Goal: Information Seeking & Learning: Learn about a topic

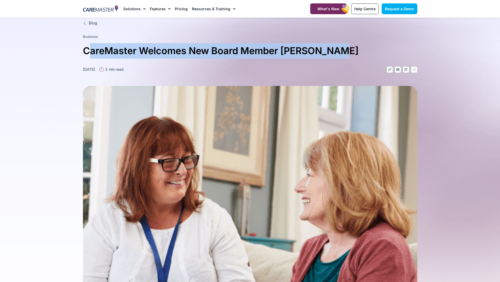
drag, startPoint x: 112, startPoint y: 46, endPoint x: 437, endPoint y: 61, distance: 325.4
click at [434, 61] on section "Blog Business CareMaster Welcomes New Board Member [PERSON_NAME] [DATE] 2 min r…" at bounding box center [250, 223] width 500 height 410
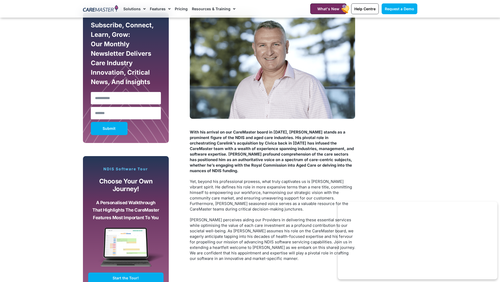
scroll to position [499, 0]
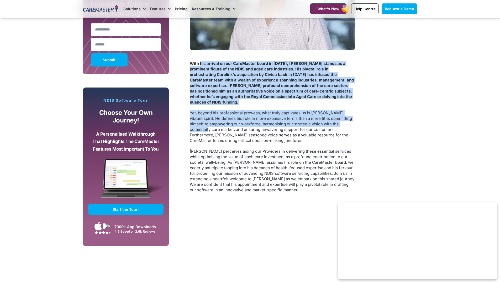
drag, startPoint x: 228, startPoint y: 71, endPoint x: 351, endPoint y: 132, distance: 137.1
click at [385, 119] on div "Subscribe, Connect, Learn, Grow: Our Monthly Newsletter Delivers Care Industry …" at bounding box center [250, 94] width 340 height 307
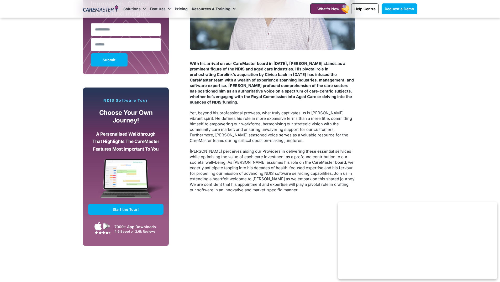
click at [351, 132] on p "Yet, beyond his professional prowess, what truly captivates us is [PERSON_NAME]…" at bounding box center [272, 126] width 165 height 33
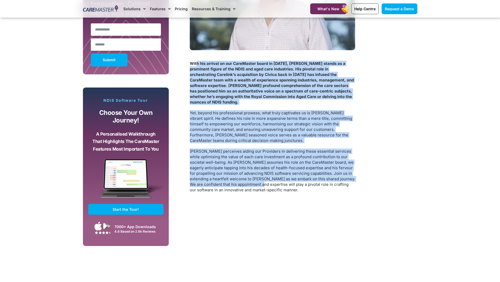
drag, startPoint x: 197, startPoint y: 64, endPoint x: 264, endPoint y: 176, distance: 130.8
click at [265, 178] on div "With his arrival on our CareMaster board in [DATE], [PERSON_NAME] stands as a p…" at bounding box center [272, 127] width 165 height 132
drag, startPoint x: 264, startPoint y: 176, endPoint x: 283, endPoint y: 190, distance: 22.9
click at [265, 177] on p "[PERSON_NAME] perceives aiding our Providers in delivering these essential serv…" at bounding box center [272, 170] width 165 height 44
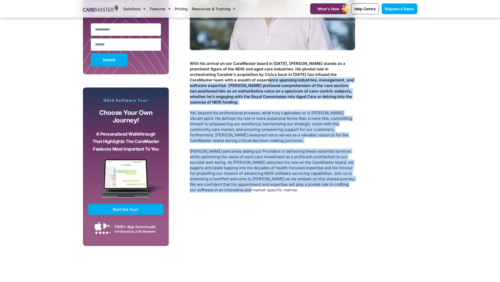
drag, startPoint x: 283, startPoint y: 190, endPoint x: 212, endPoint y: 76, distance: 134.3
click at [215, 79] on div "With his arrival on our CareMaster board in [DATE], [PERSON_NAME] stands as a p…" at bounding box center [272, 126] width 165 height 142
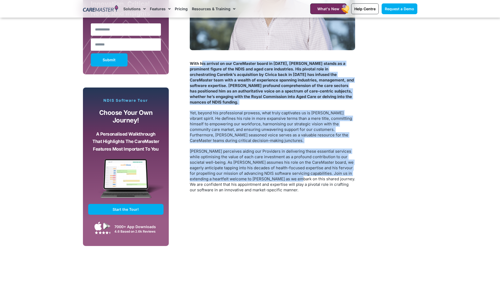
drag, startPoint x: 202, startPoint y: 64, endPoint x: 294, endPoint y: 181, distance: 149.0
click at [299, 181] on div "With his arrival on our CareMaster board in [DATE], [PERSON_NAME] stands as a p…" at bounding box center [272, 127] width 165 height 132
click at [294, 181] on p "[PERSON_NAME] perceives aiding our Providers in delivering these essential serv…" at bounding box center [272, 170] width 165 height 44
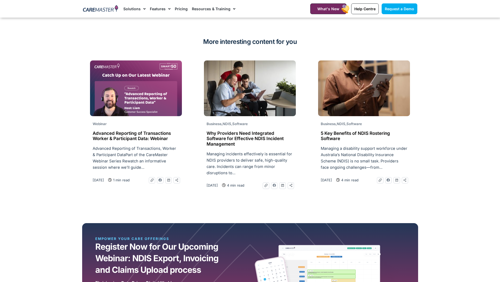
scroll to position [814, 0]
